Goal: Task Accomplishment & Management: Manage account settings

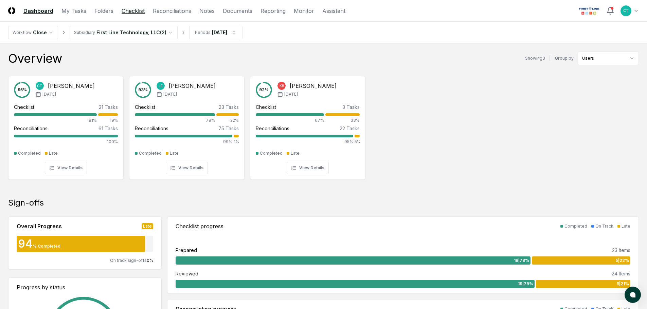
click at [123, 11] on link "Checklist" at bounding box center [133, 11] width 23 height 8
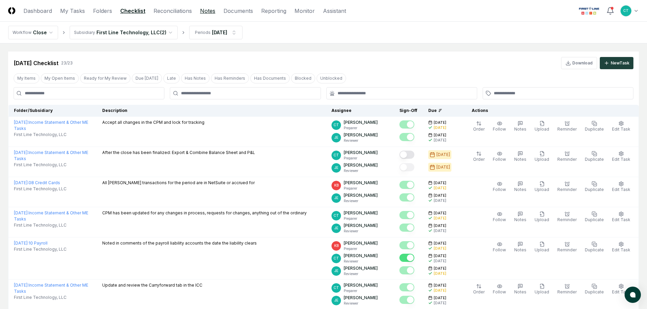
click at [204, 11] on link "Notes" at bounding box center [207, 11] width 15 height 8
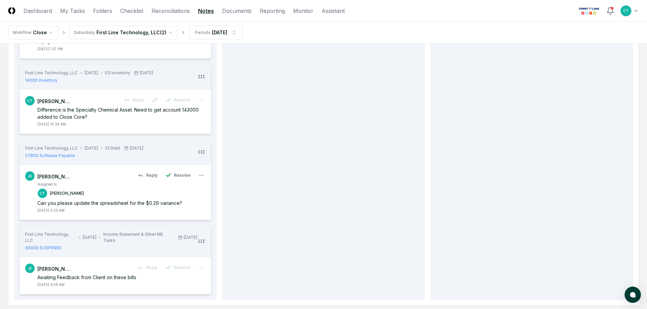
scroll to position [238, 0]
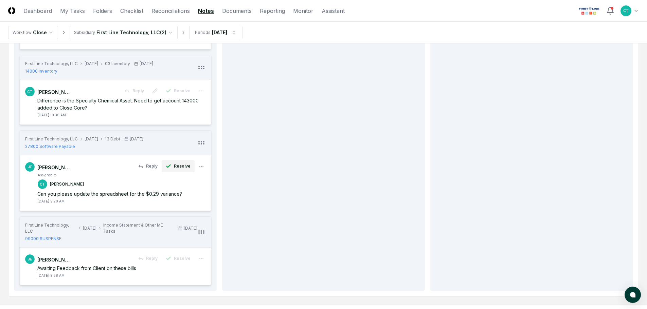
click at [177, 163] on span "Resolve" at bounding box center [182, 166] width 17 height 6
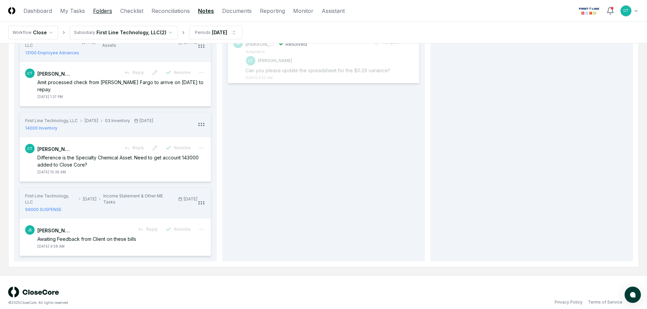
click at [98, 10] on link "Folders" at bounding box center [102, 11] width 19 height 8
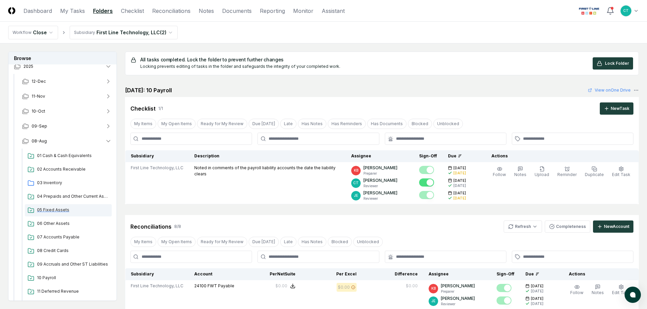
scroll to position [102, 0]
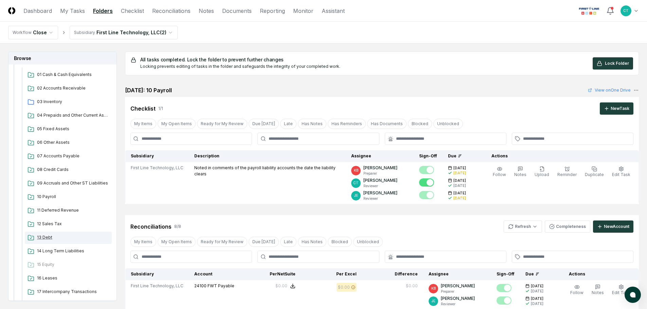
click at [49, 237] on span "13 Debt" at bounding box center [73, 238] width 72 height 6
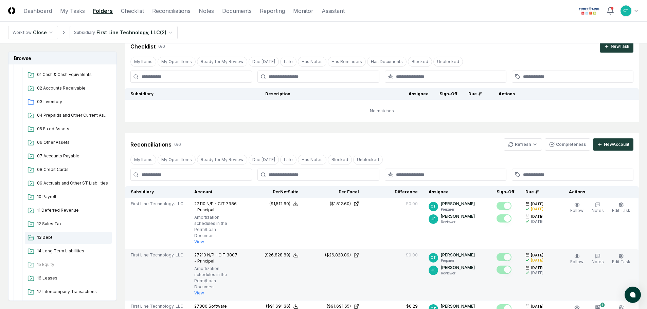
scroll to position [68, 0]
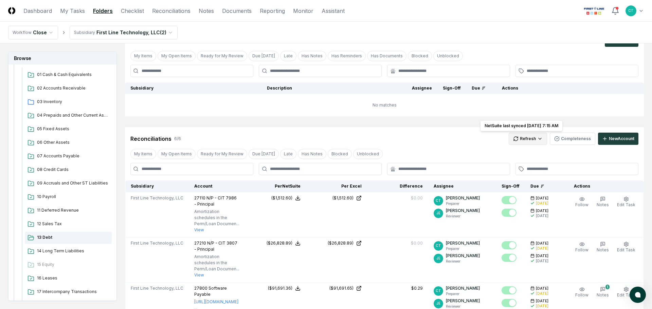
click at [533, 141] on html "CloseCore Dashboard My Tasks Folders Checklist Reconciliations Notes Documents …" at bounding box center [326, 269] width 652 height 674
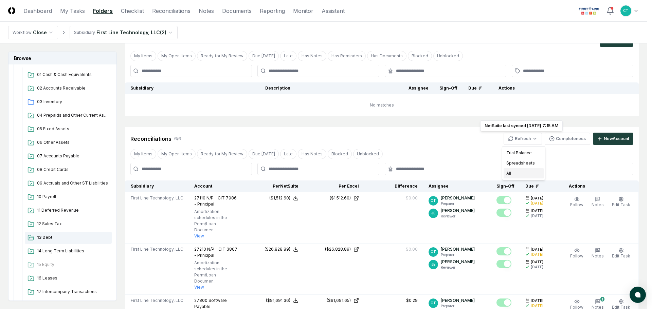
click at [525, 171] on div "All" at bounding box center [523, 173] width 40 height 10
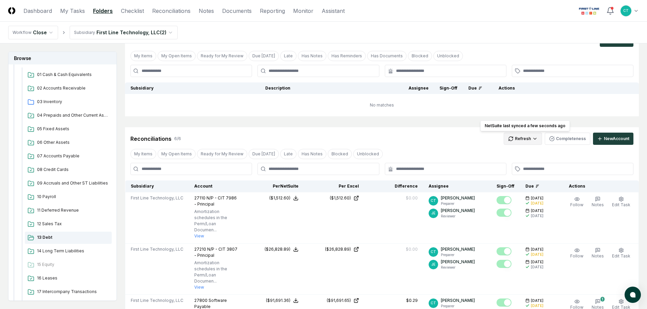
click at [536, 140] on html "CloseCore Dashboard My Tasks Folders Checklist Reconciliations Notes Documents …" at bounding box center [323, 275] width 647 height 686
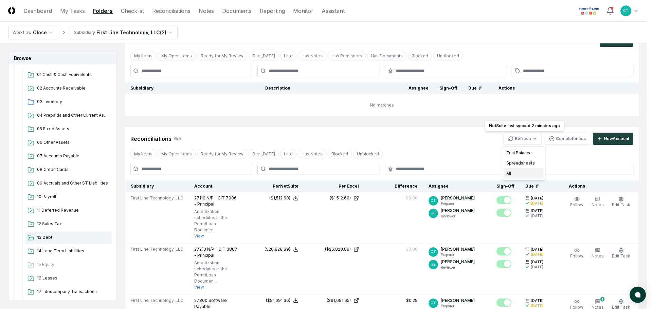
click at [520, 172] on div "All" at bounding box center [523, 173] width 40 height 10
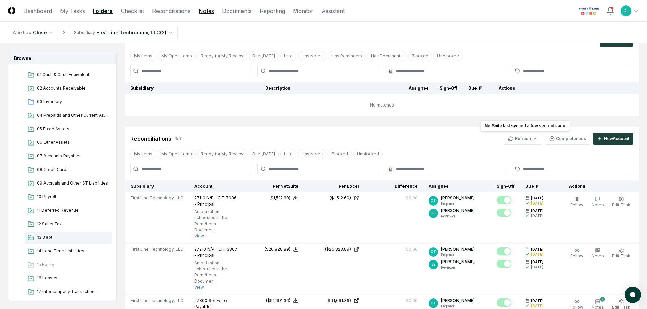
click at [200, 11] on link "Notes" at bounding box center [206, 11] width 15 height 8
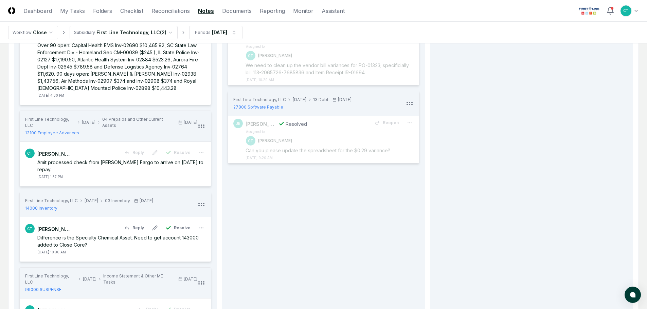
scroll to position [102, 0]
click at [107, 9] on link "Folders" at bounding box center [102, 11] width 19 height 8
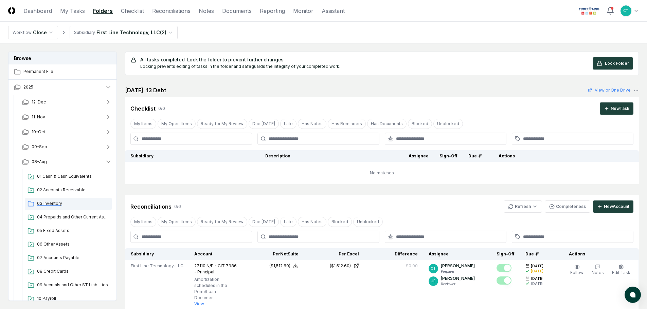
click at [56, 202] on span "03 Inventory" at bounding box center [73, 204] width 72 height 6
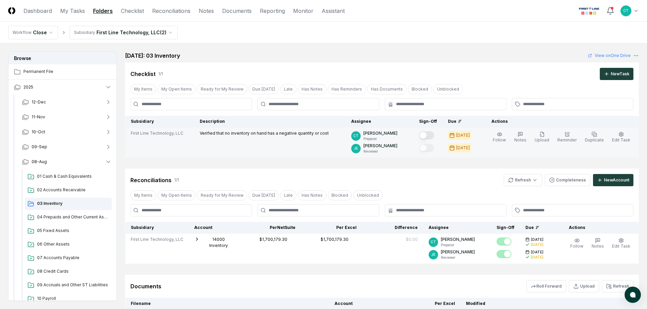
click at [434, 136] on button "Mark complete" at bounding box center [426, 135] width 15 height 8
click at [203, 12] on link "Notes" at bounding box center [206, 11] width 15 height 8
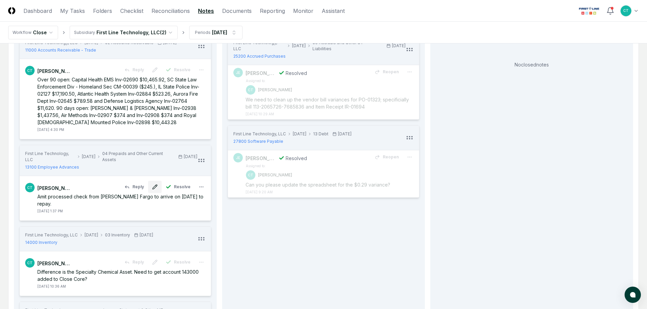
scroll to position [102, 0]
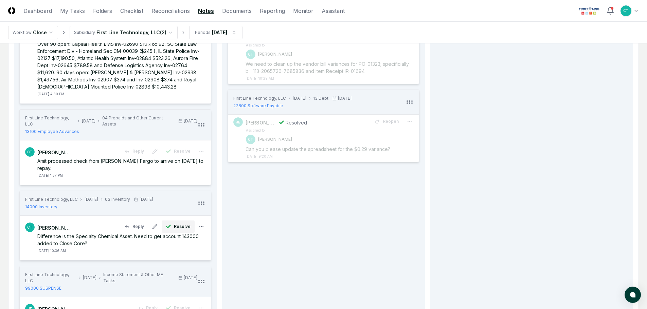
click at [184, 224] on span "Resolve" at bounding box center [182, 227] width 17 height 6
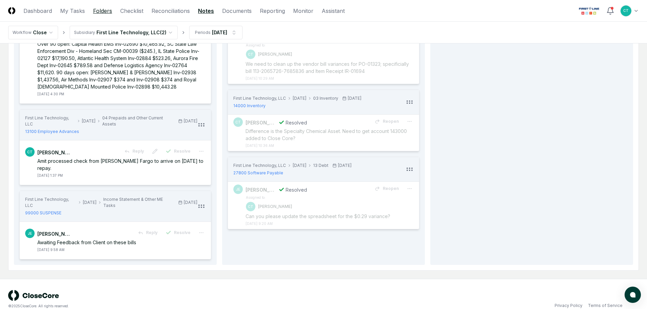
click at [106, 12] on link "Folders" at bounding box center [102, 11] width 19 height 8
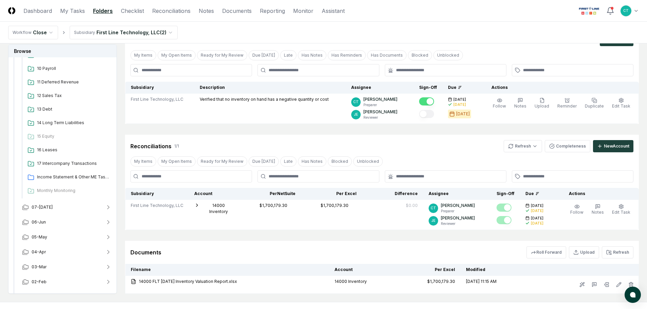
scroll to position [235, 0]
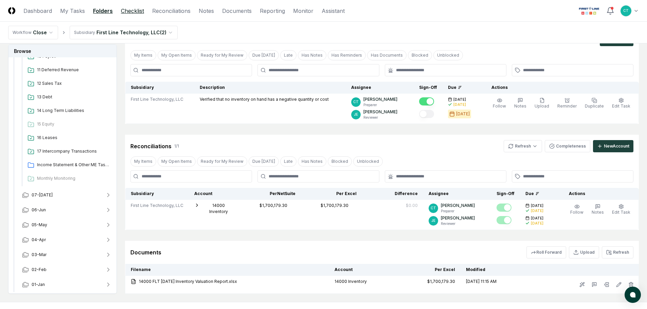
click at [140, 11] on link "Checklist" at bounding box center [132, 11] width 23 height 8
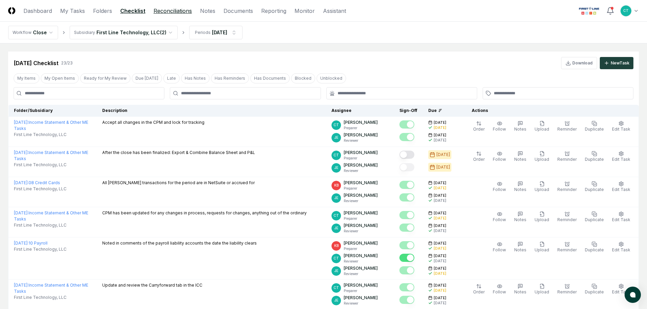
click at [176, 13] on link "Reconciliations" at bounding box center [172, 11] width 38 height 8
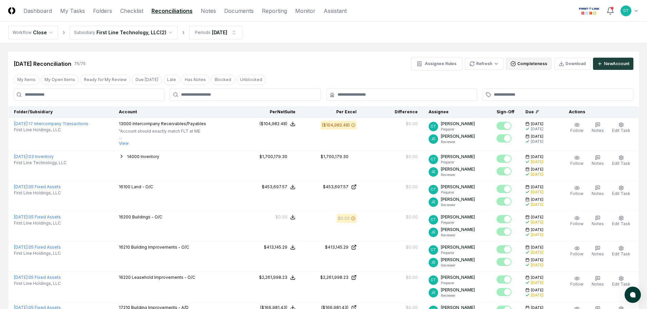
click at [515, 65] on icon "button" at bounding box center [513, 63] width 4 height 4
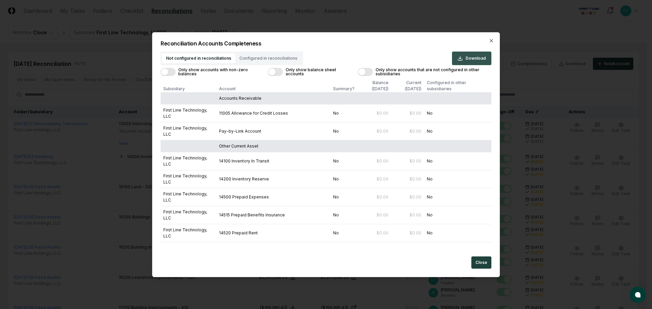
click at [468, 60] on span "Download" at bounding box center [475, 58] width 20 height 6
drag, startPoint x: 490, startPoint y: 42, endPoint x: 429, endPoint y: 77, distance: 70.4
click at [490, 42] on icon "button" at bounding box center [490, 40] width 5 height 5
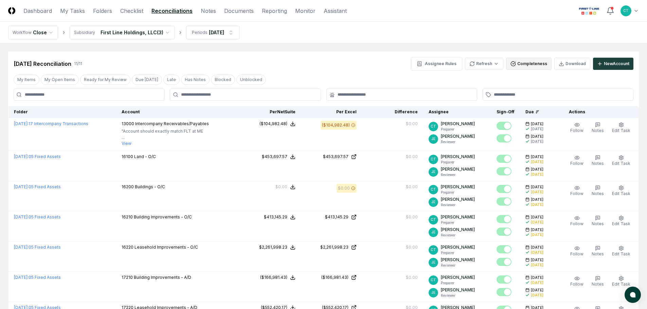
click at [516, 63] on icon "button" at bounding box center [512, 63] width 5 height 5
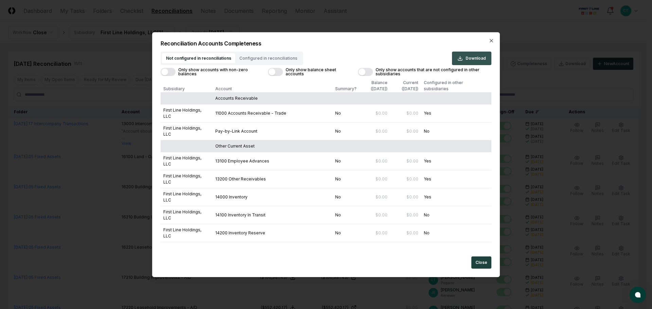
click at [476, 60] on span "Download" at bounding box center [475, 58] width 20 height 6
click at [492, 41] on icon "button" at bounding box center [491, 40] width 3 height 3
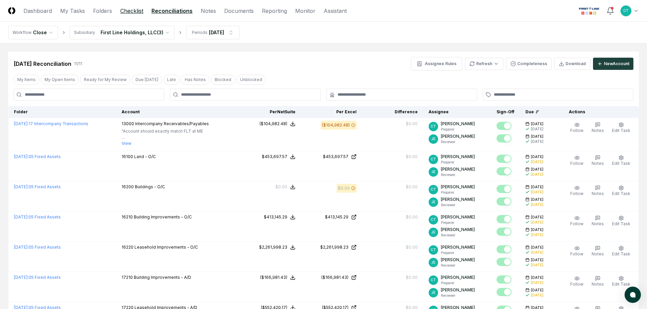
click at [126, 12] on link "Checklist" at bounding box center [131, 11] width 23 height 8
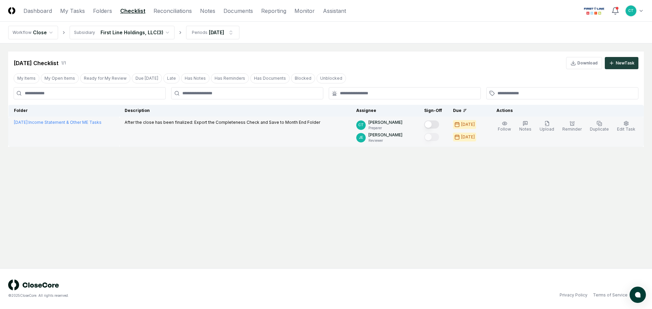
click at [439, 124] on button "Mark complete" at bounding box center [431, 125] width 15 height 8
click at [166, 32] on html "CloseCore Dashboard My Tasks Folders Checklist Reconciliations Notes Documents …" at bounding box center [326, 154] width 652 height 309
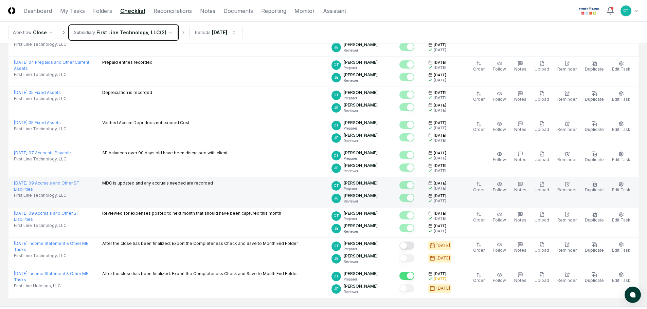
scroll to position [543, 0]
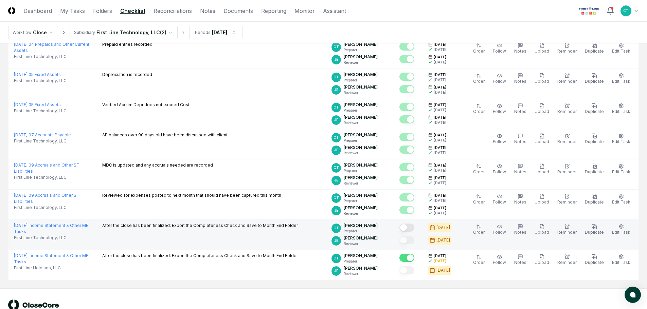
click at [414, 227] on button "Mark complete" at bounding box center [406, 228] width 15 height 8
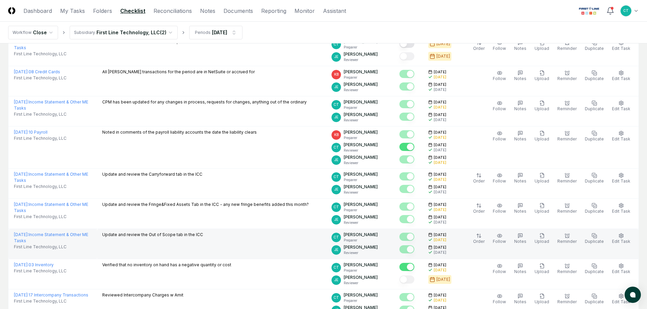
scroll to position [102, 0]
